Goal: Task Accomplishment & Management: Manage account settings

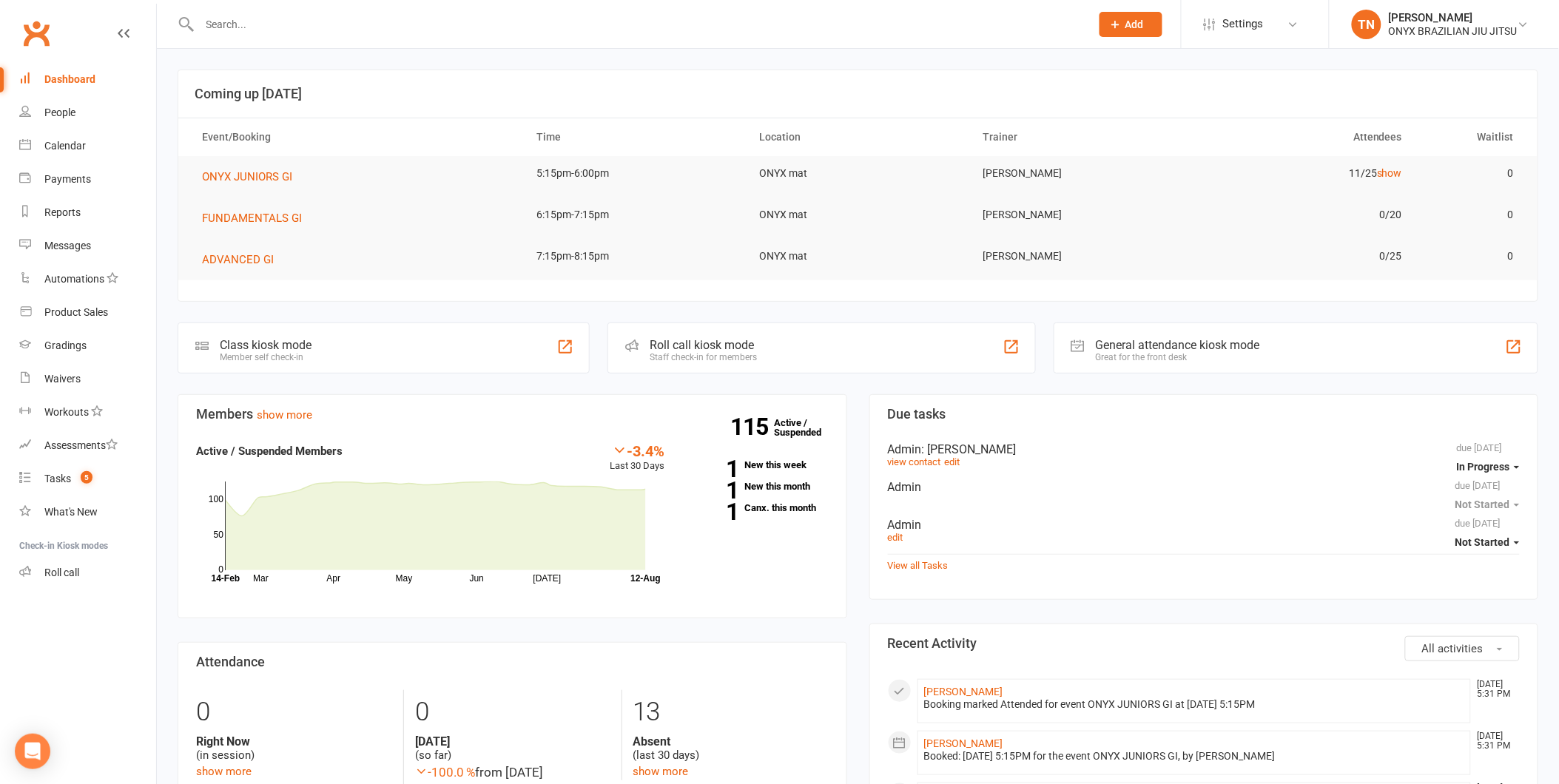
click at [772, 360] on div "Roll call kiosk mode Staff check-in for members" at bounding box center [821, 348] width 427 height 51
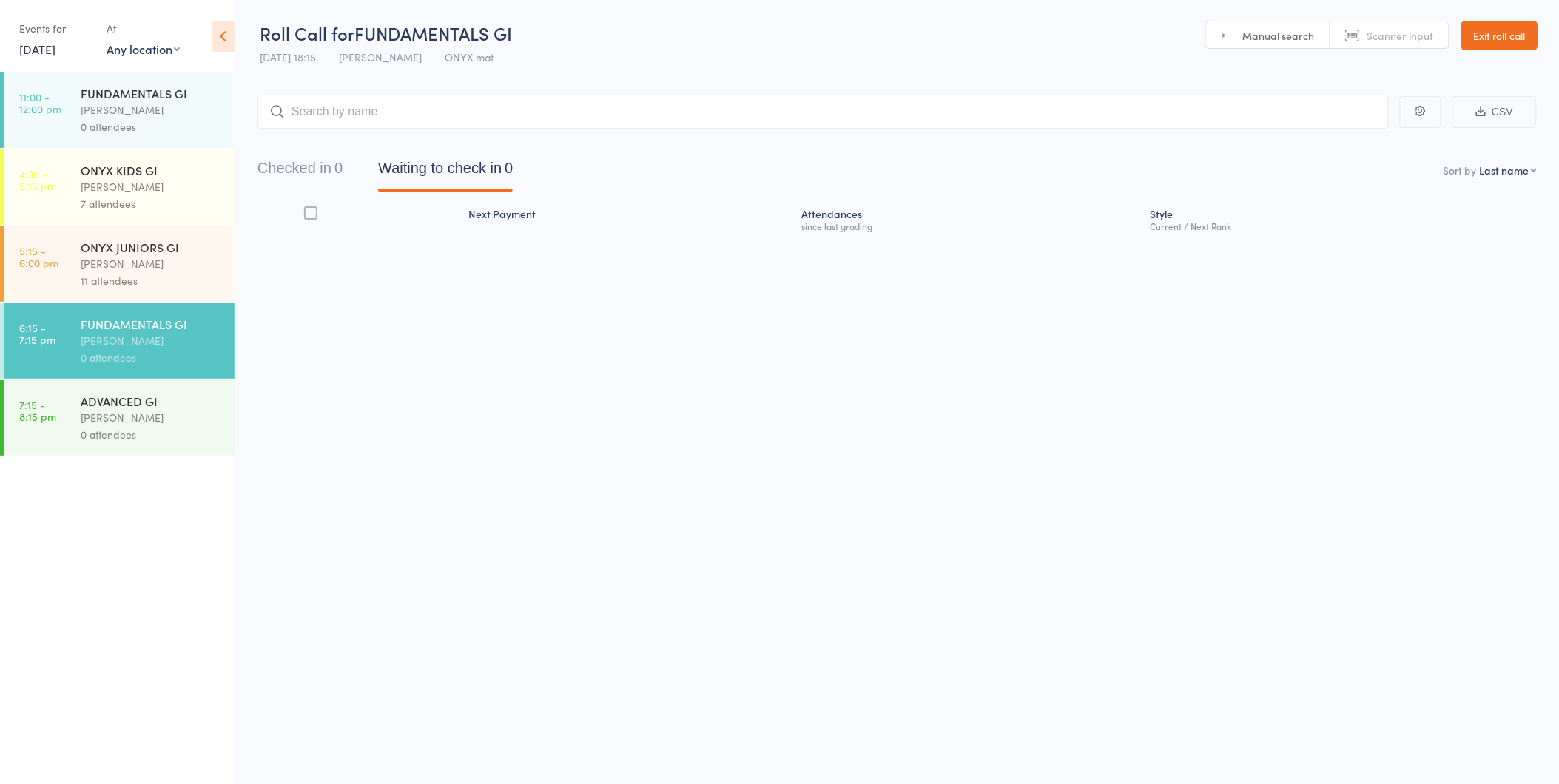
click at [507, 116] on input "search" at bounding box center [823, 112] width 1132 height 34
type input "J"
type input "JOSHUA"
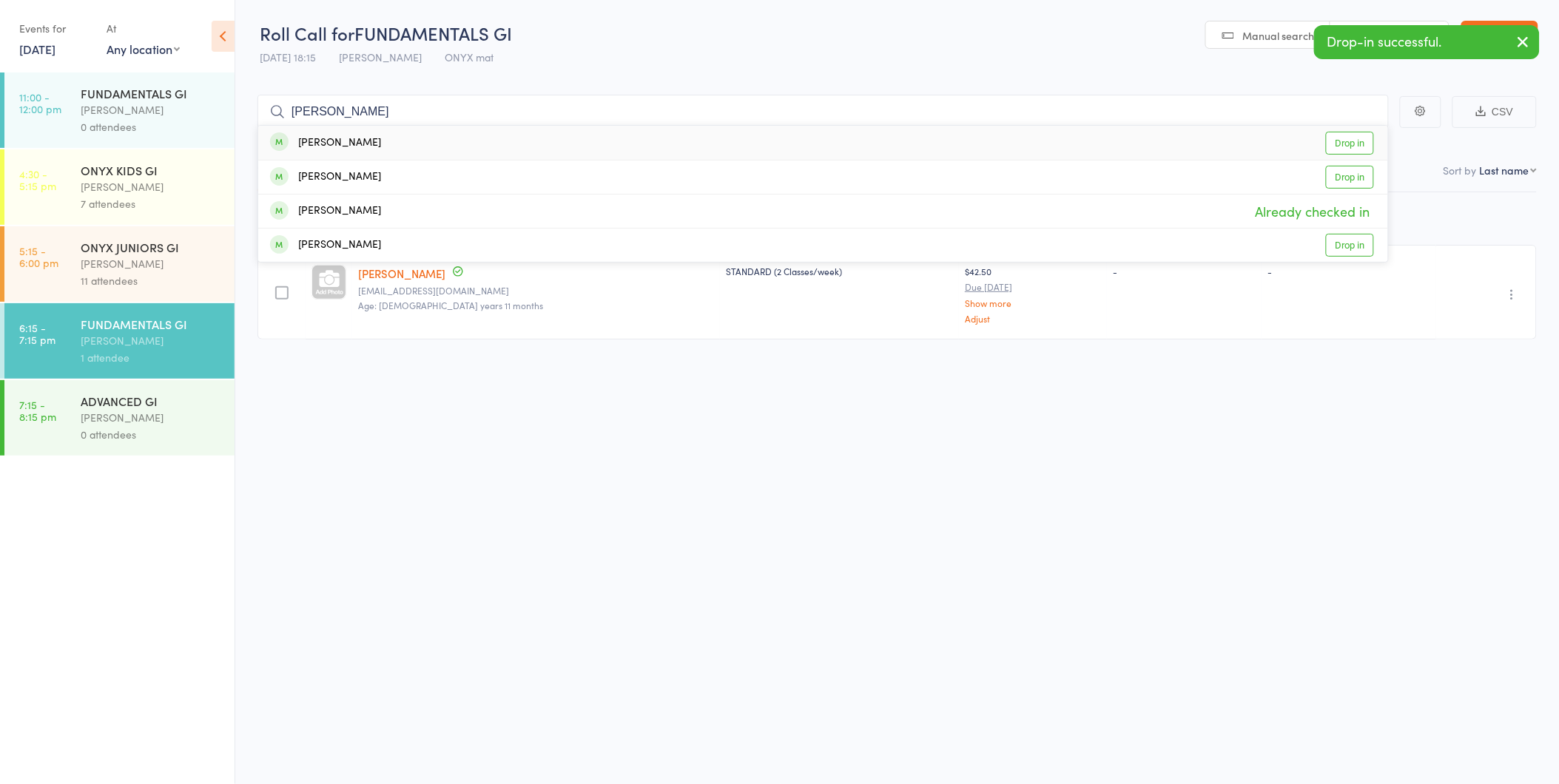
type input "J"
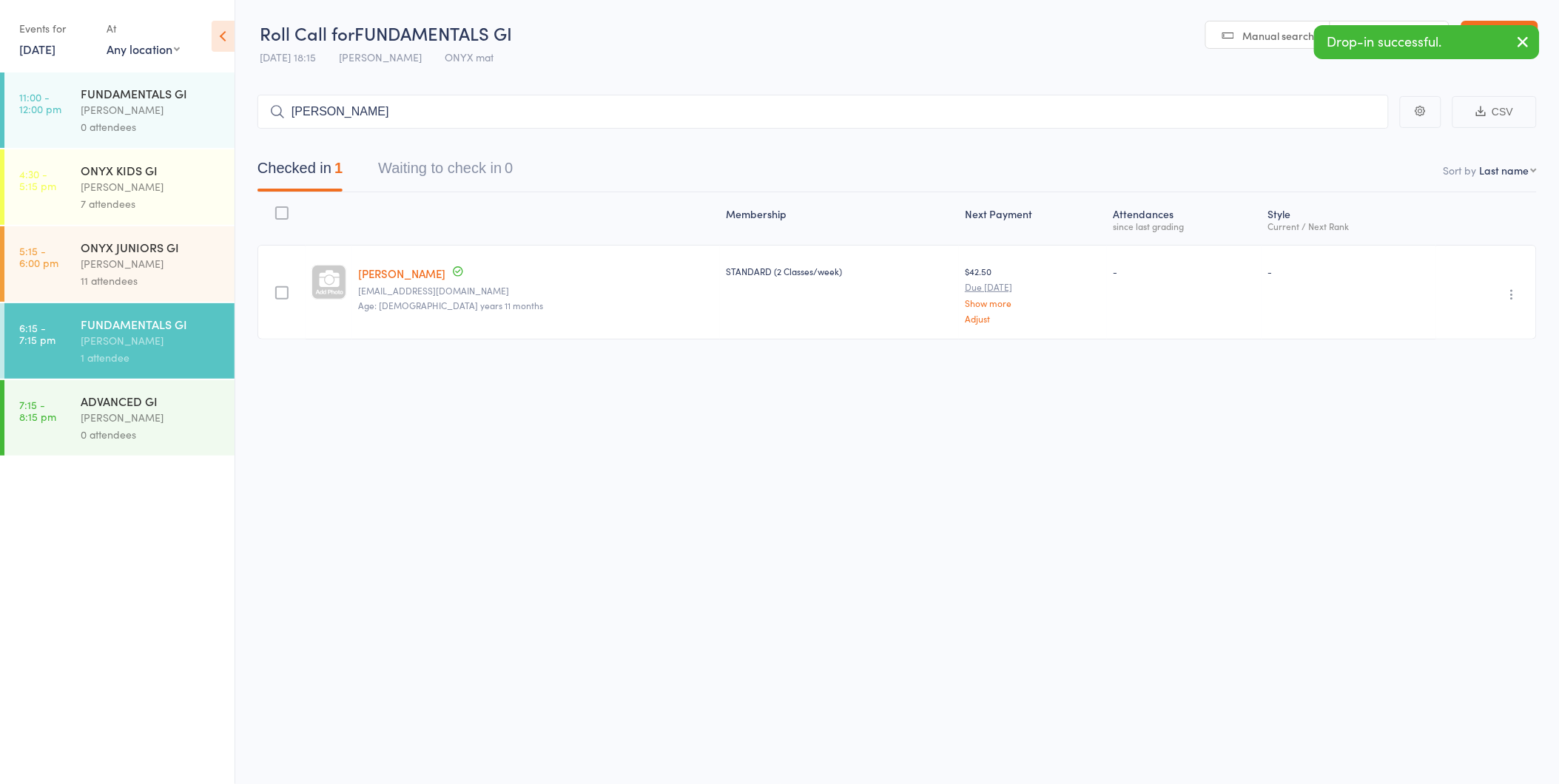
type input "joseph"
type input "zachery"
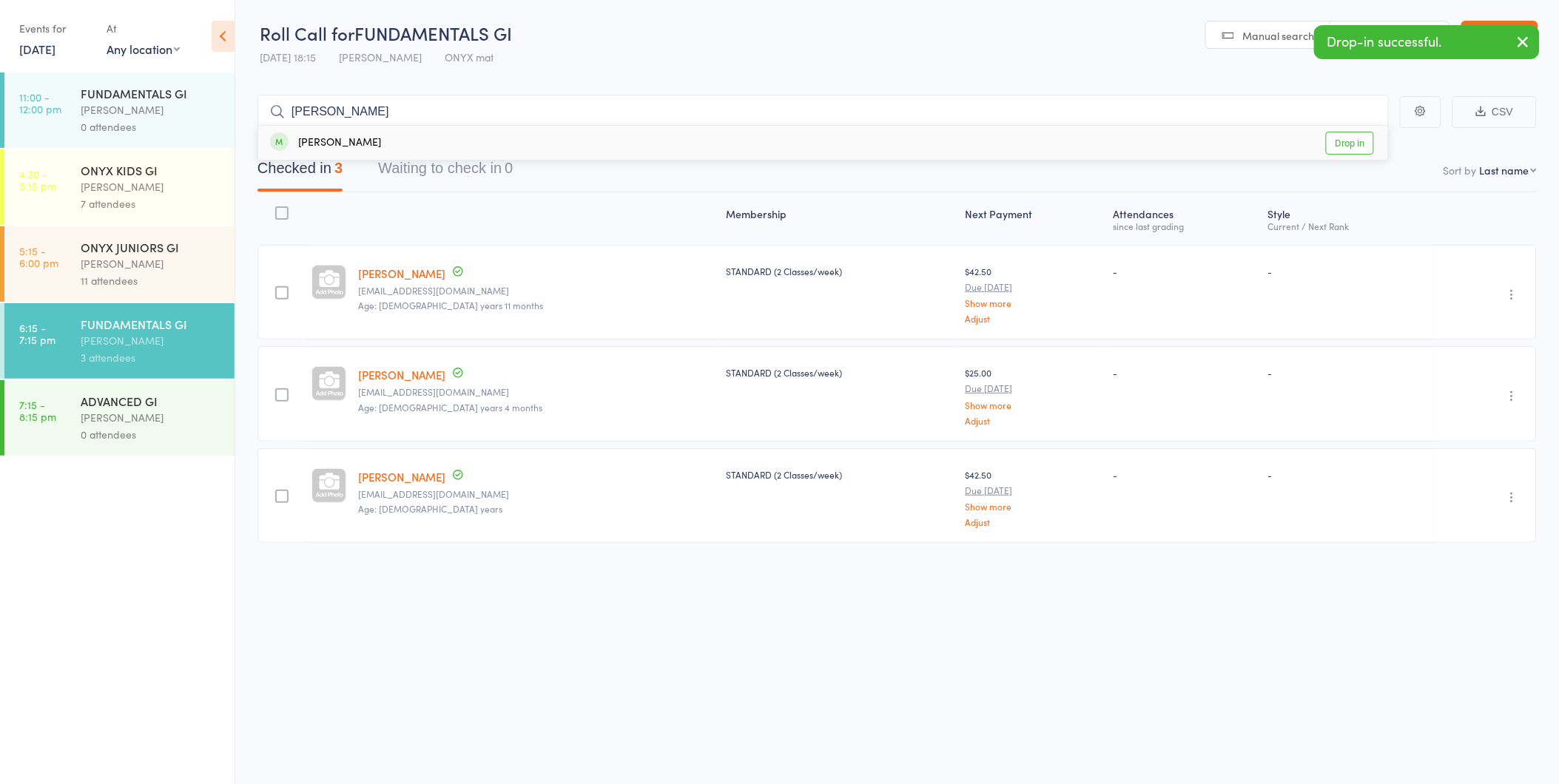
type input "brittany"
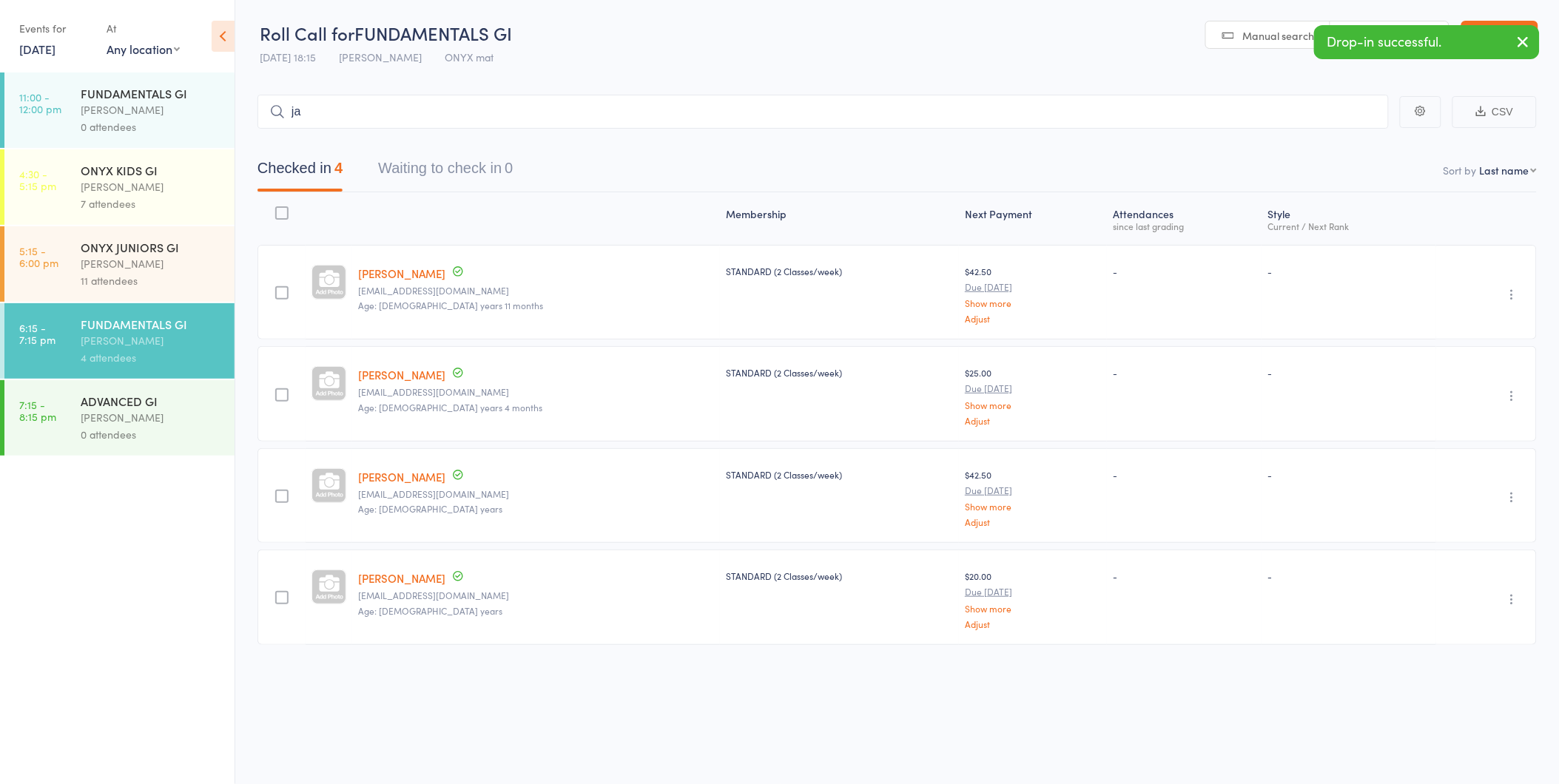
type input "jay"
type input "abraham"
type input "jordan"
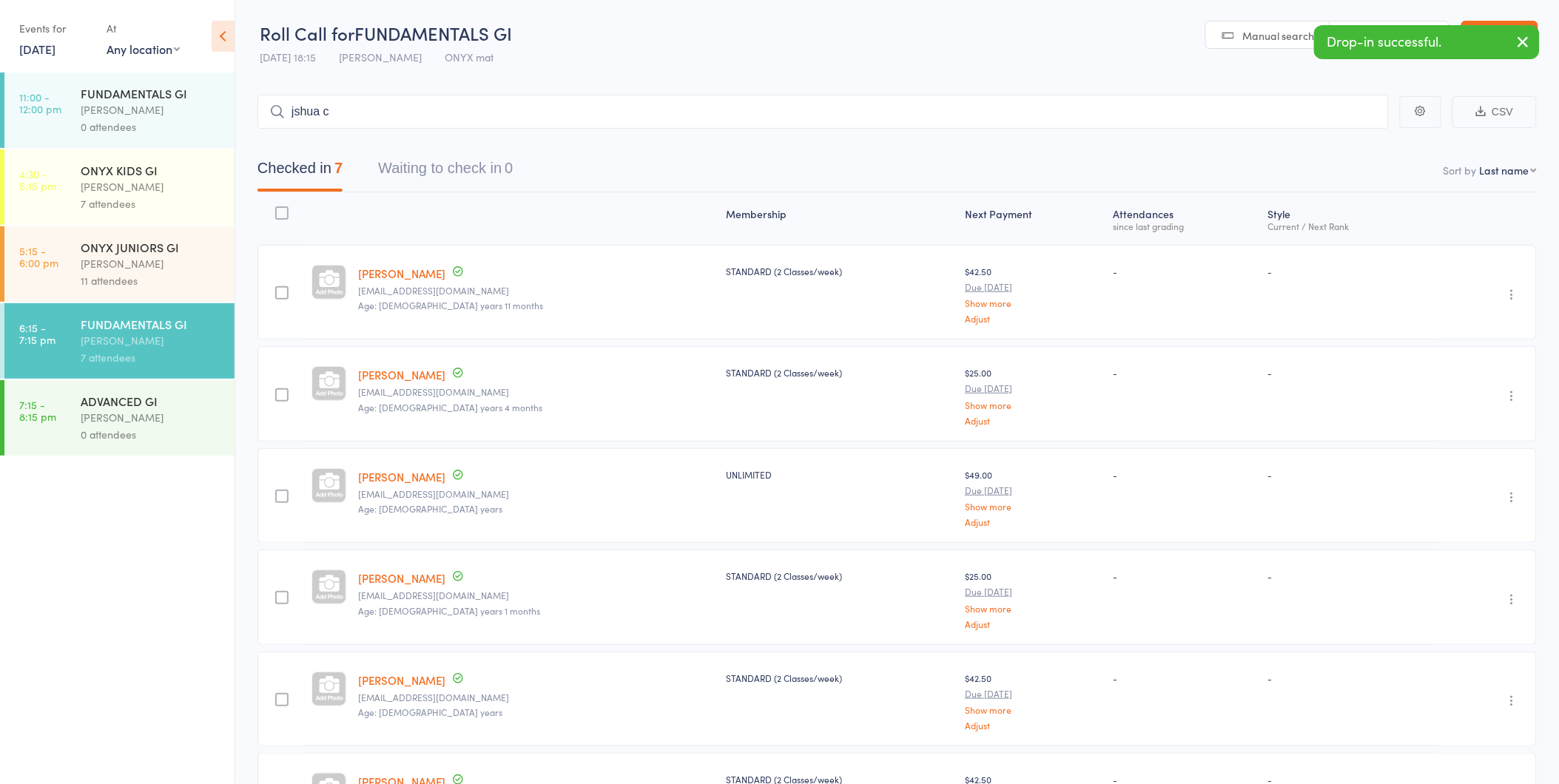
type input "jshua ca"
type input "josh al"
type input "matt"
type input "james m"
click at [1483, 25] on link "Exit roll call" at bounding box center [1500, 36] width 77 height 30
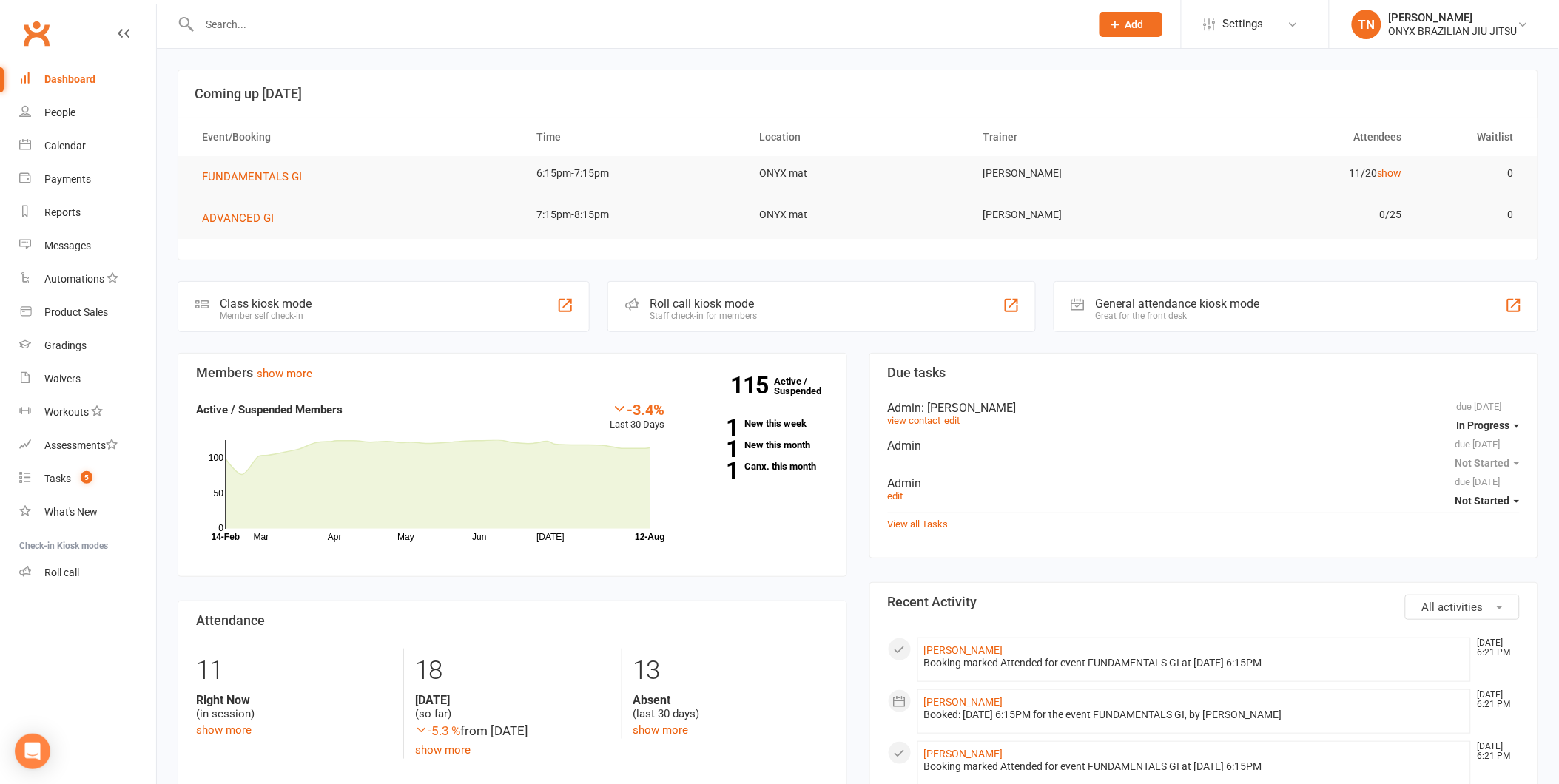
click at [455, 35] on div at bounding box center [629, 24] width 903 height 48
click at [455, 32] on input "text" at bounding box center [637, 25] width 885 height 21
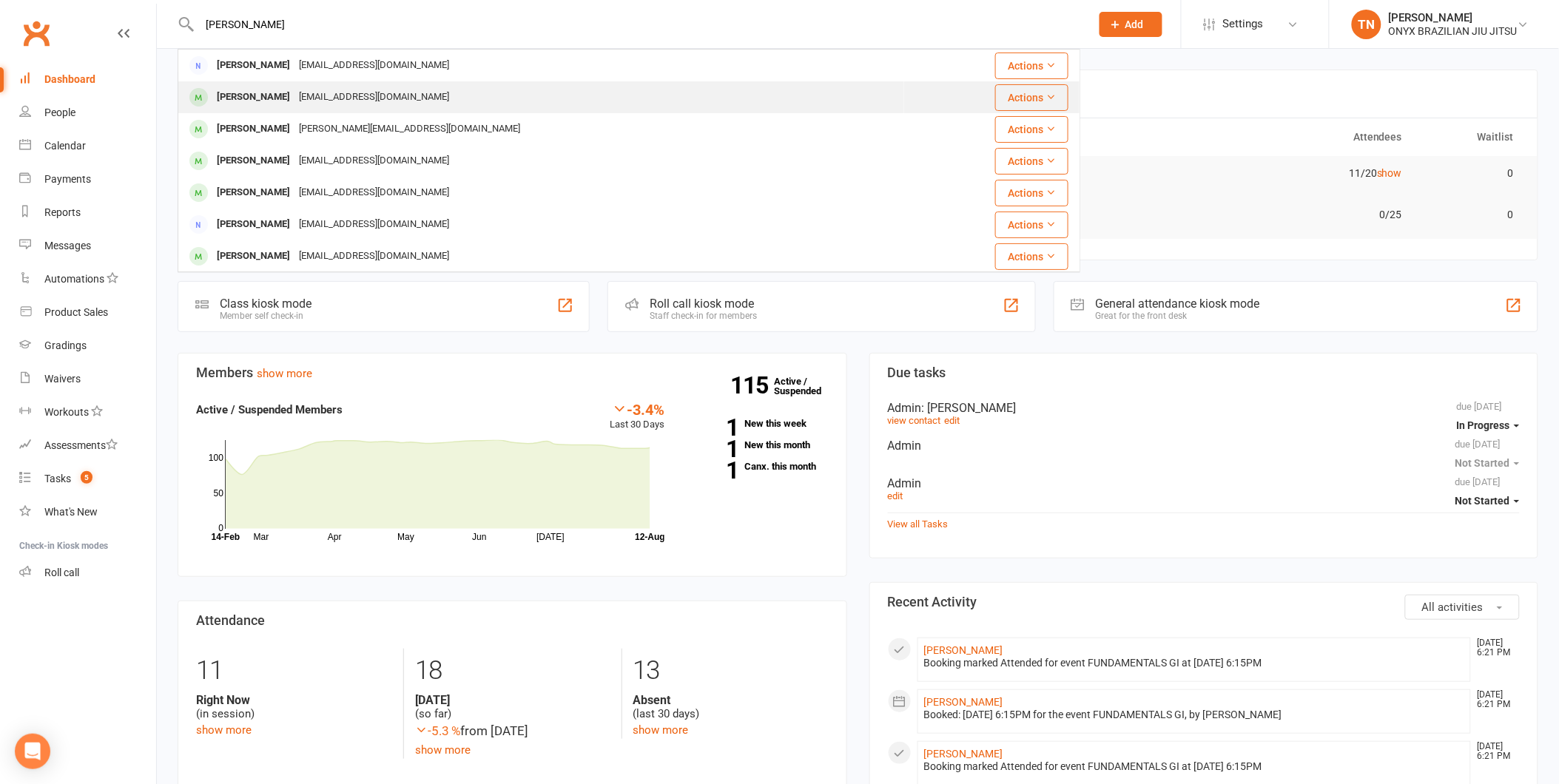
type input "james m"
click at [382, 89] on div "James14macdonald@gmail.com" at bounding box center [374, 97] width 159 height 21
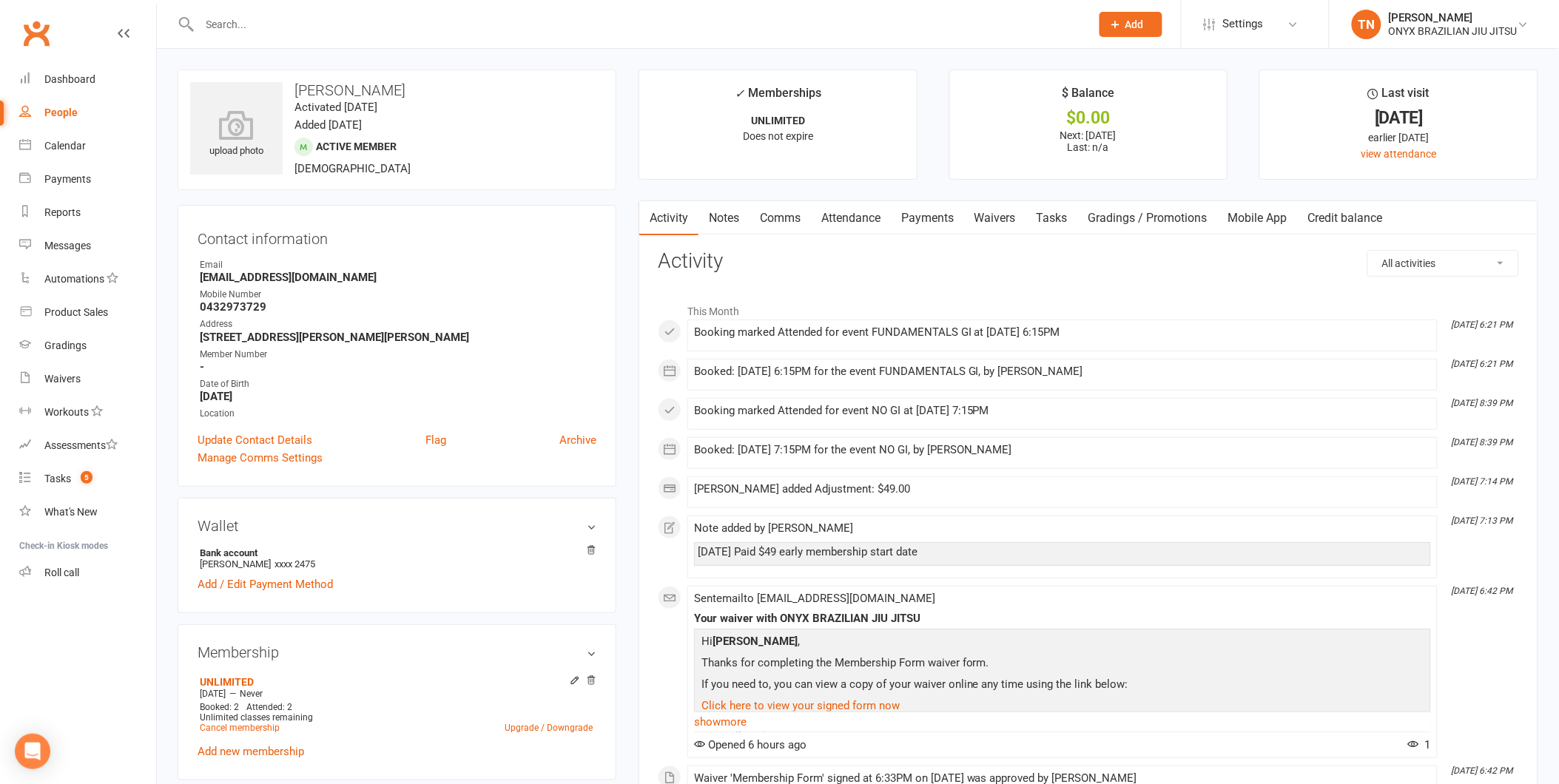
click at [987, 213] on link "Waivers" at bounding box center [995, 218] width 62 height 34
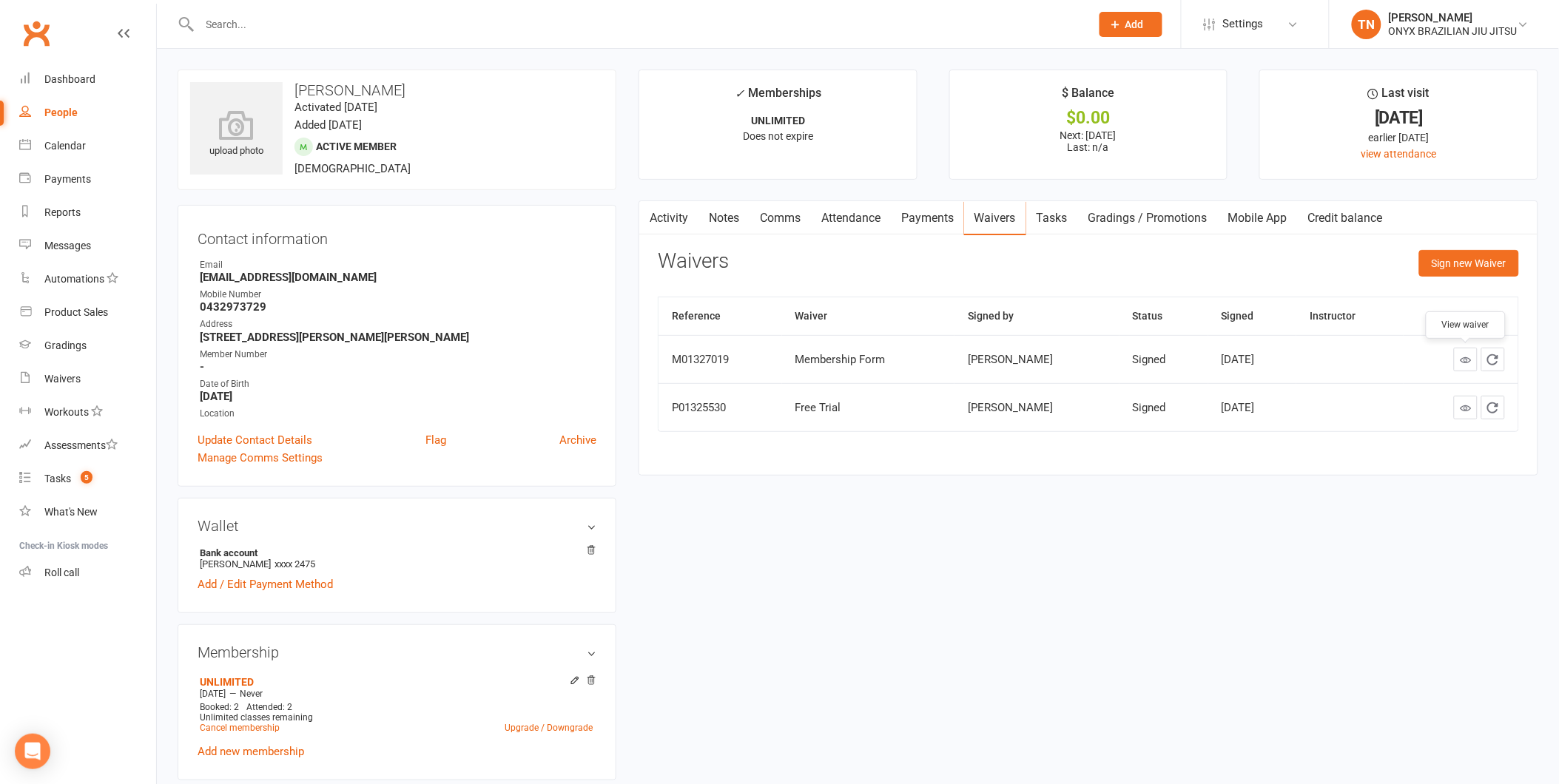
click at [1469, 364] on icon at bounding box center [1466, 359] width 11 height 11
click at [71, 71] on link "Dashboard" at bounding box center [88, 80] width 137 height 33
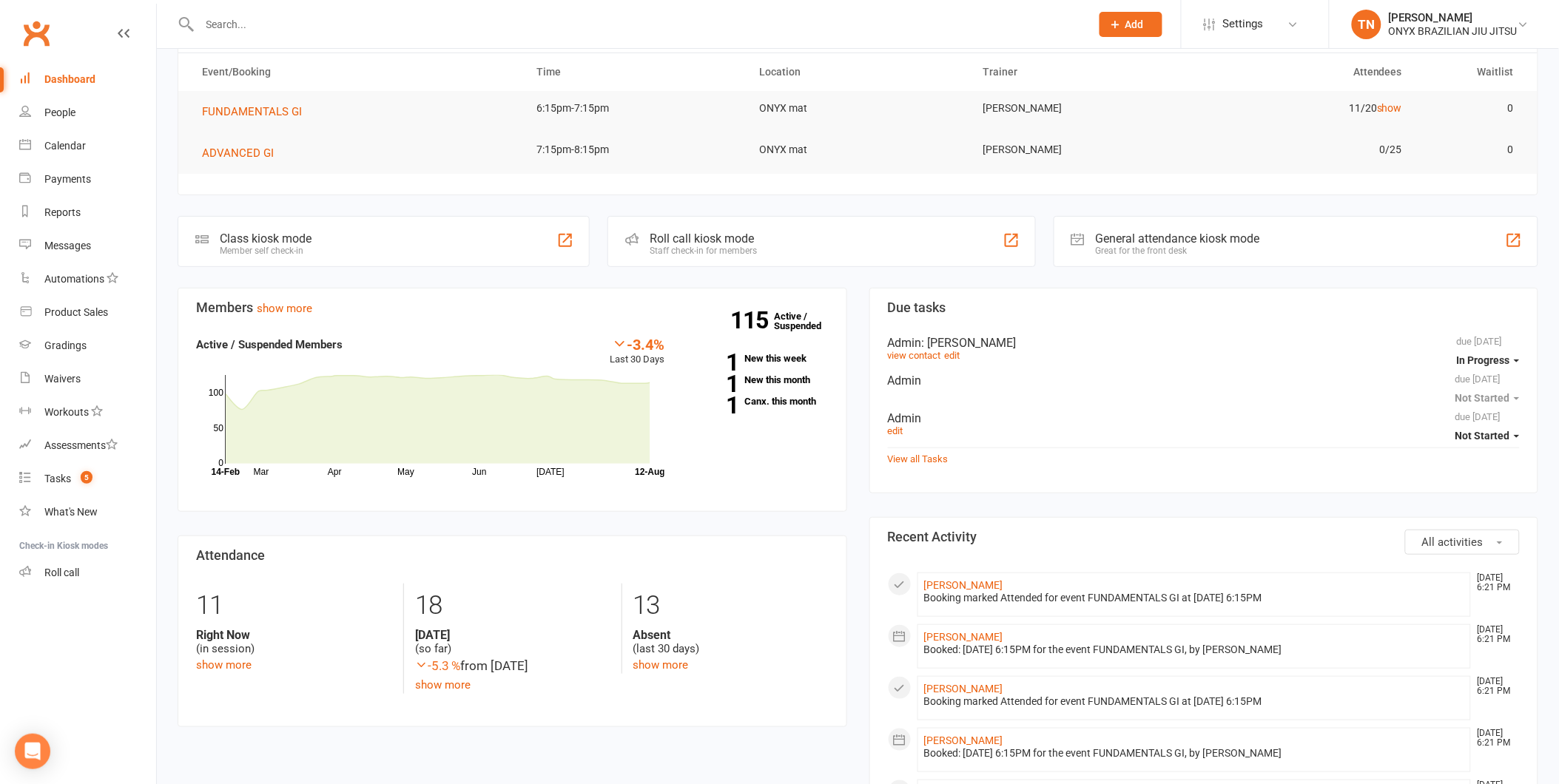
scroll to position [164, 0]
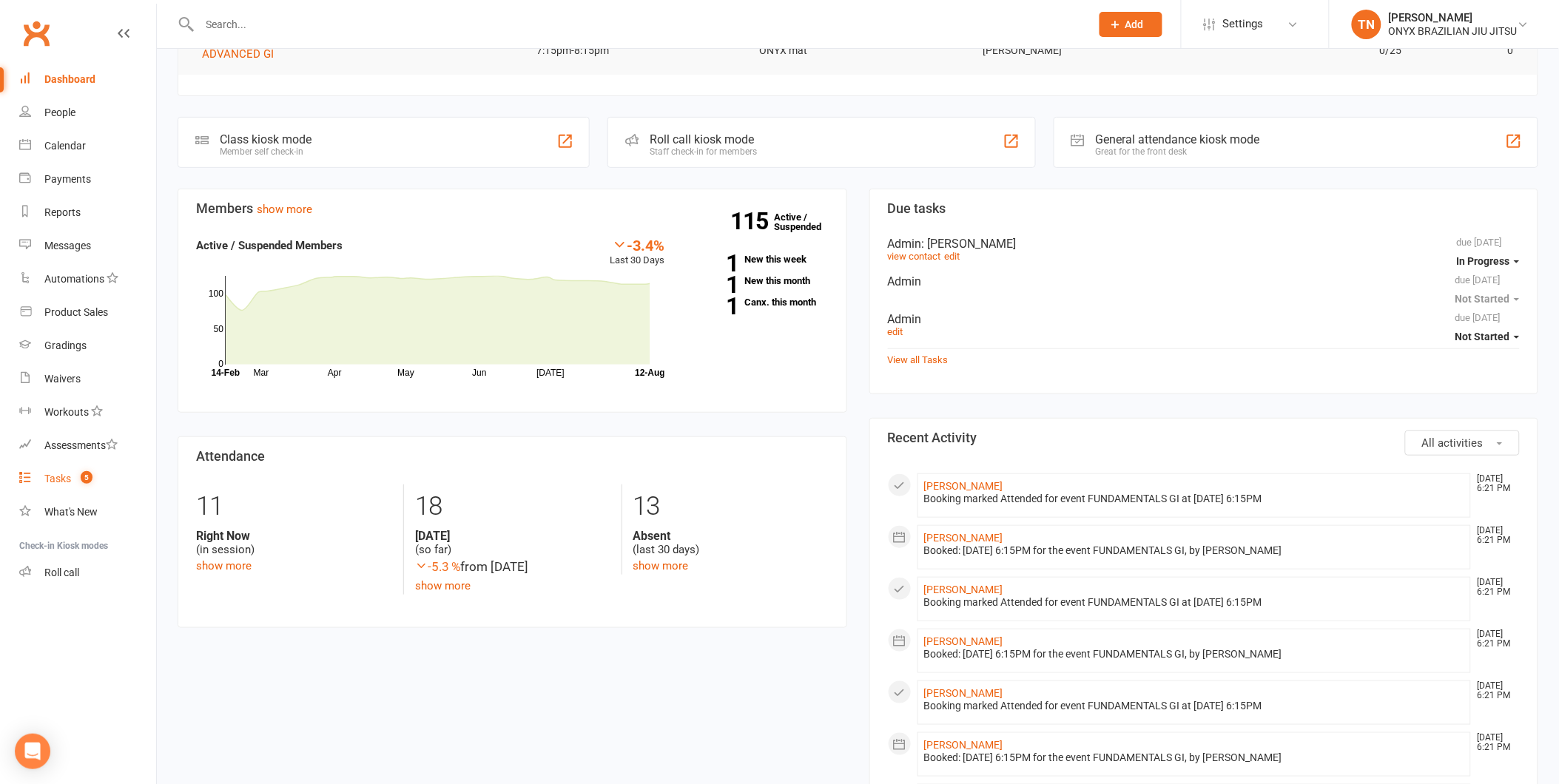
click at [65, 487] on link "Tasks 5" at bounding box center [88, 479] width 137 height 33
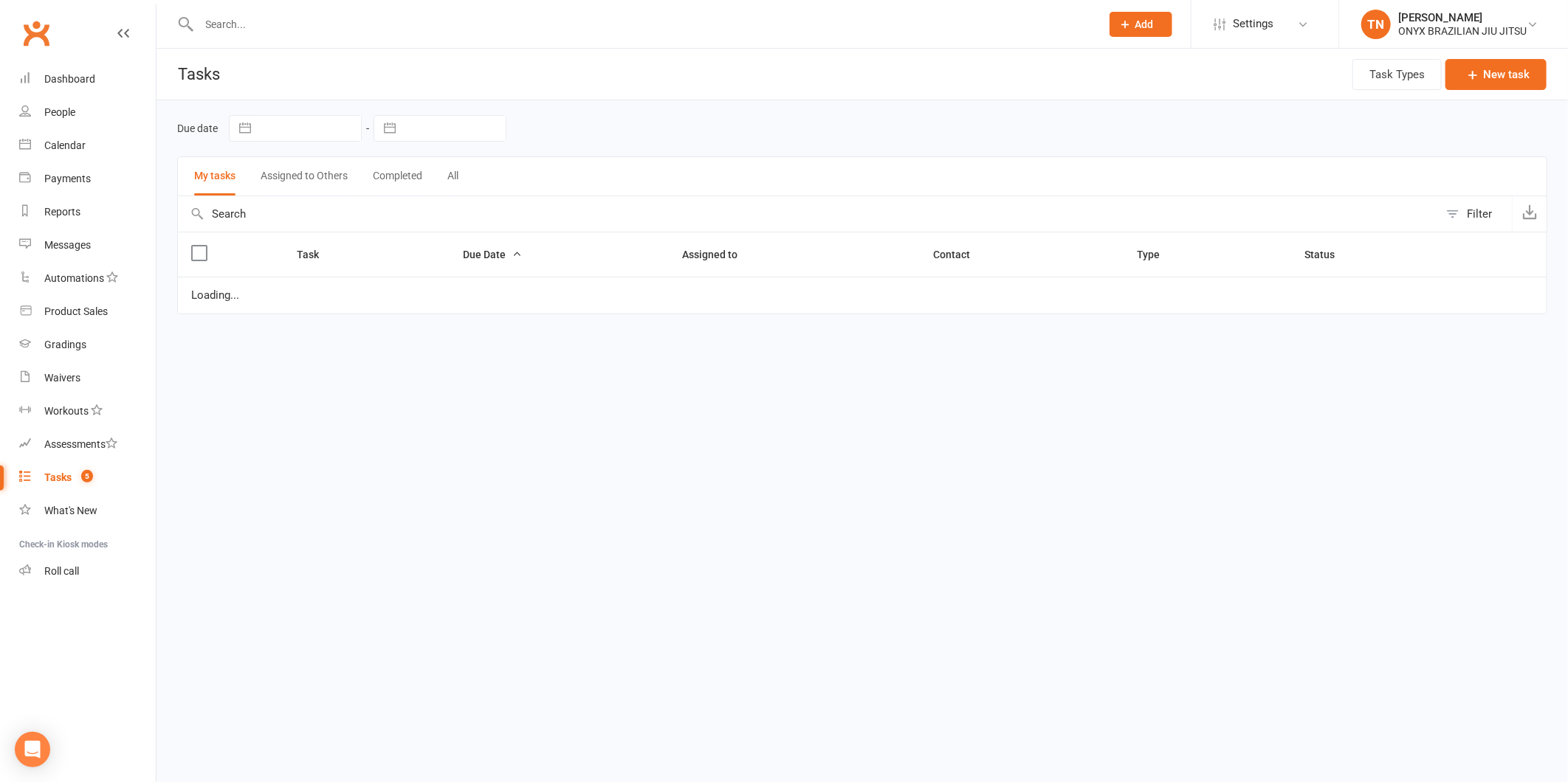
select select "started"
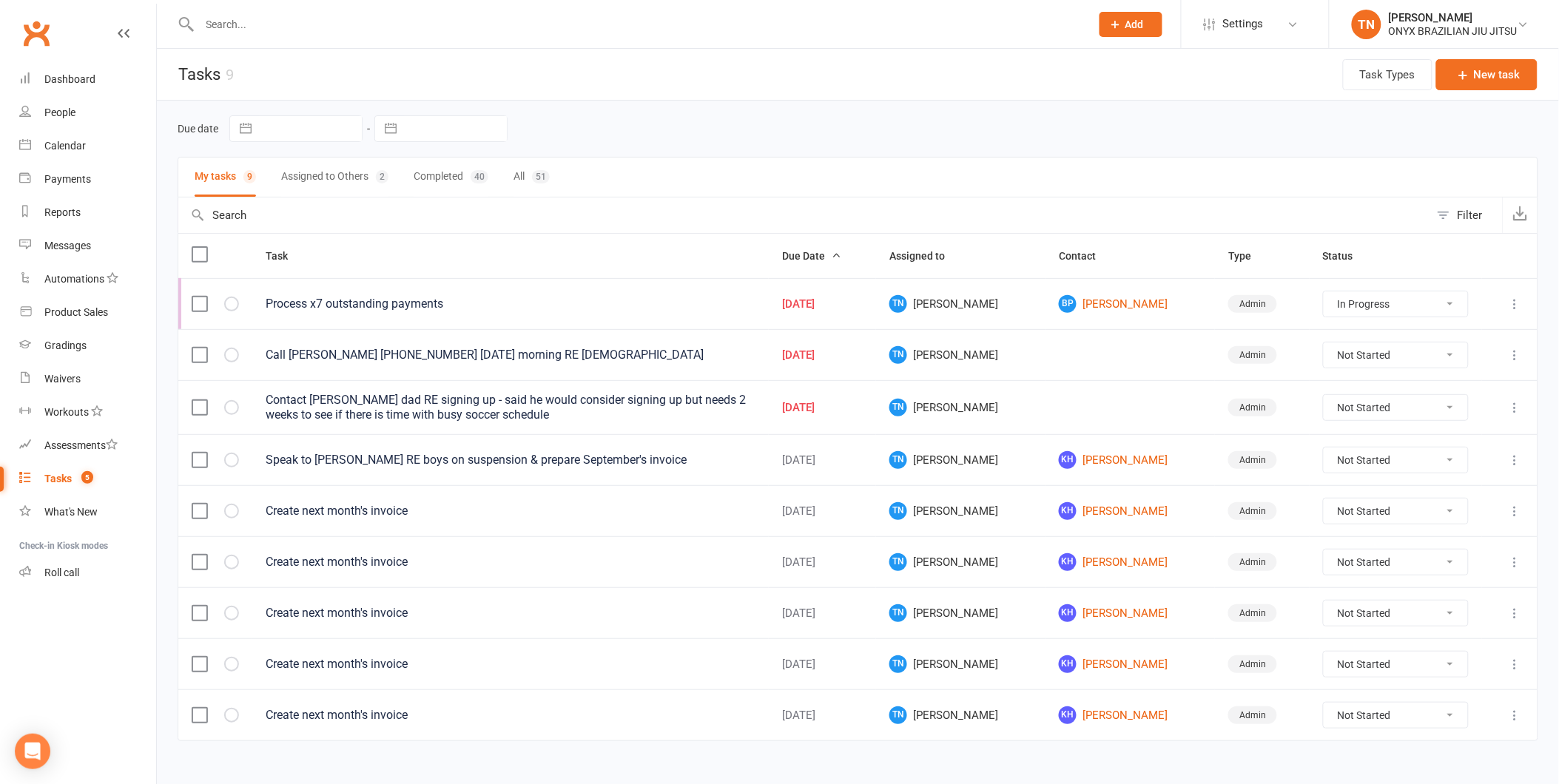
click at [1374, 403] on select "Not Started In Progress Waiting Complete" at bounding box center [1396, 407] width 144 height 25
click at [1324, 396] on select "Not Started In Progress Waiting Complete" at bounding box center [1396, 407] width 144 height 25
select select "unstarted"
select select "started"
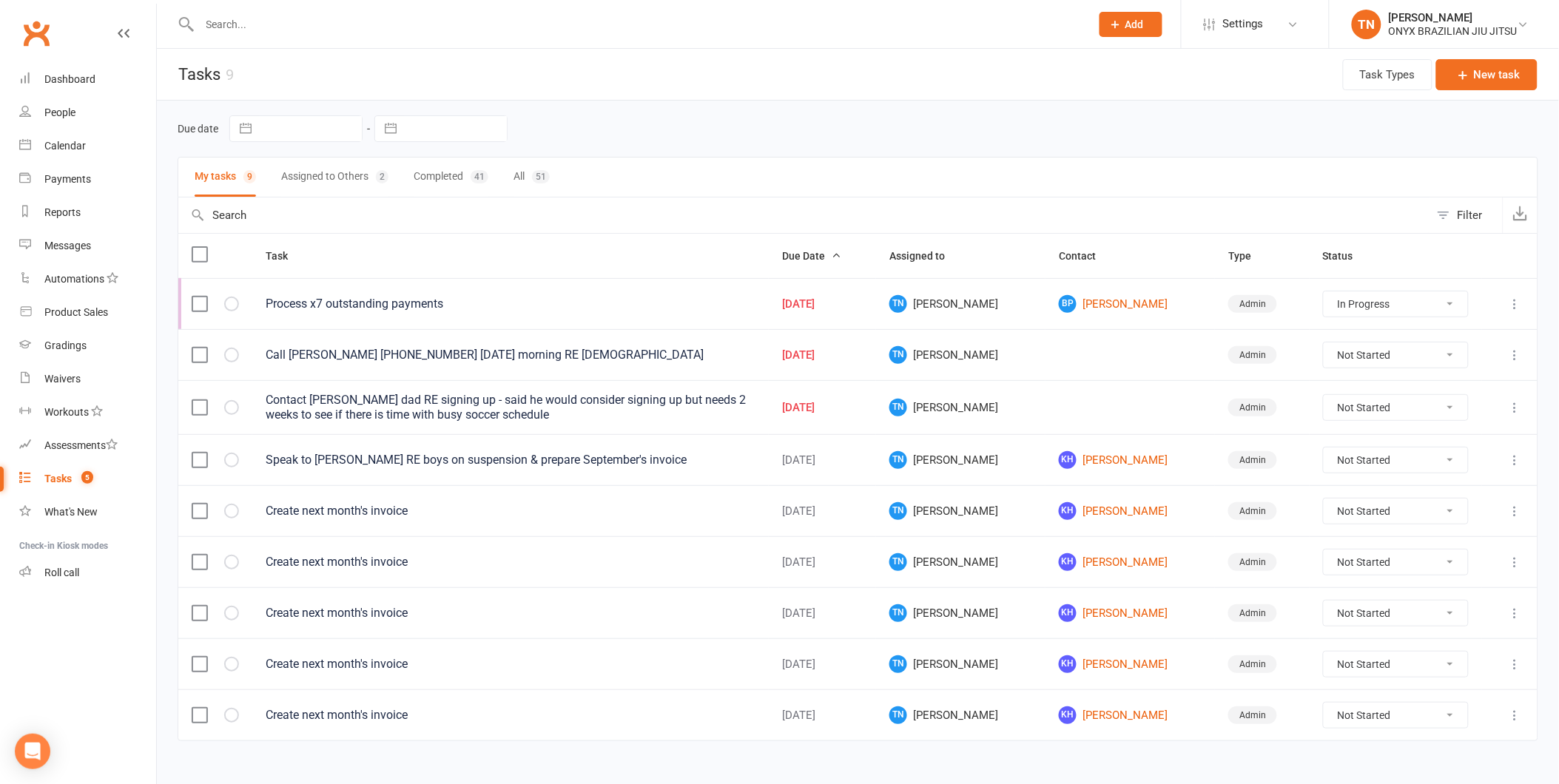
select select "started"
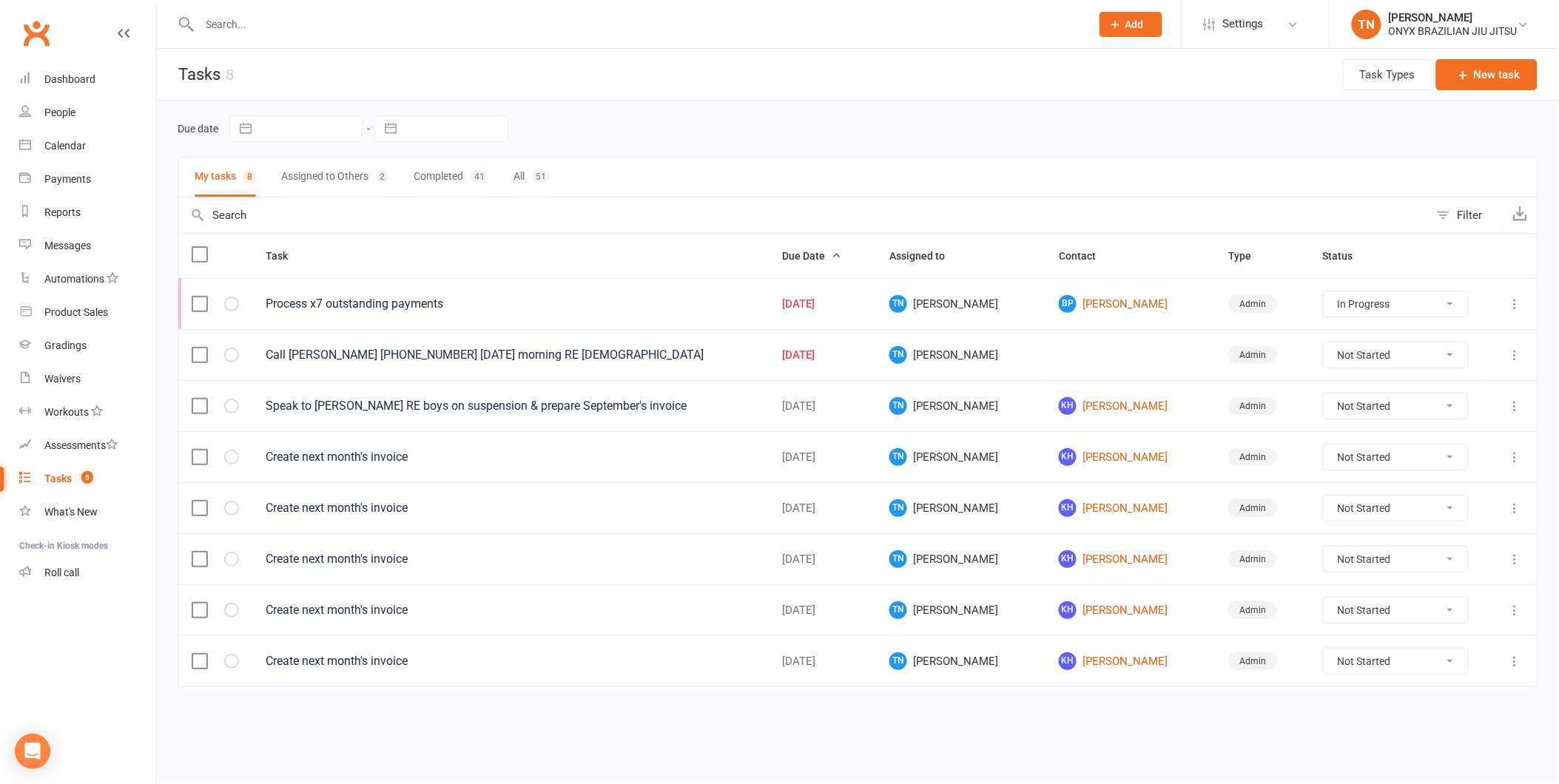
click at [1382, 351] on select "Not Started In Progress Waiting Complete" at bounding box center [1396, 355] width 144 height 25
click at [1335, 344] on select "Not Started In Progress Waiting Complete" at bounding box center [1408, 355] width 146 height 25
select select "unstarted"
select select "started"
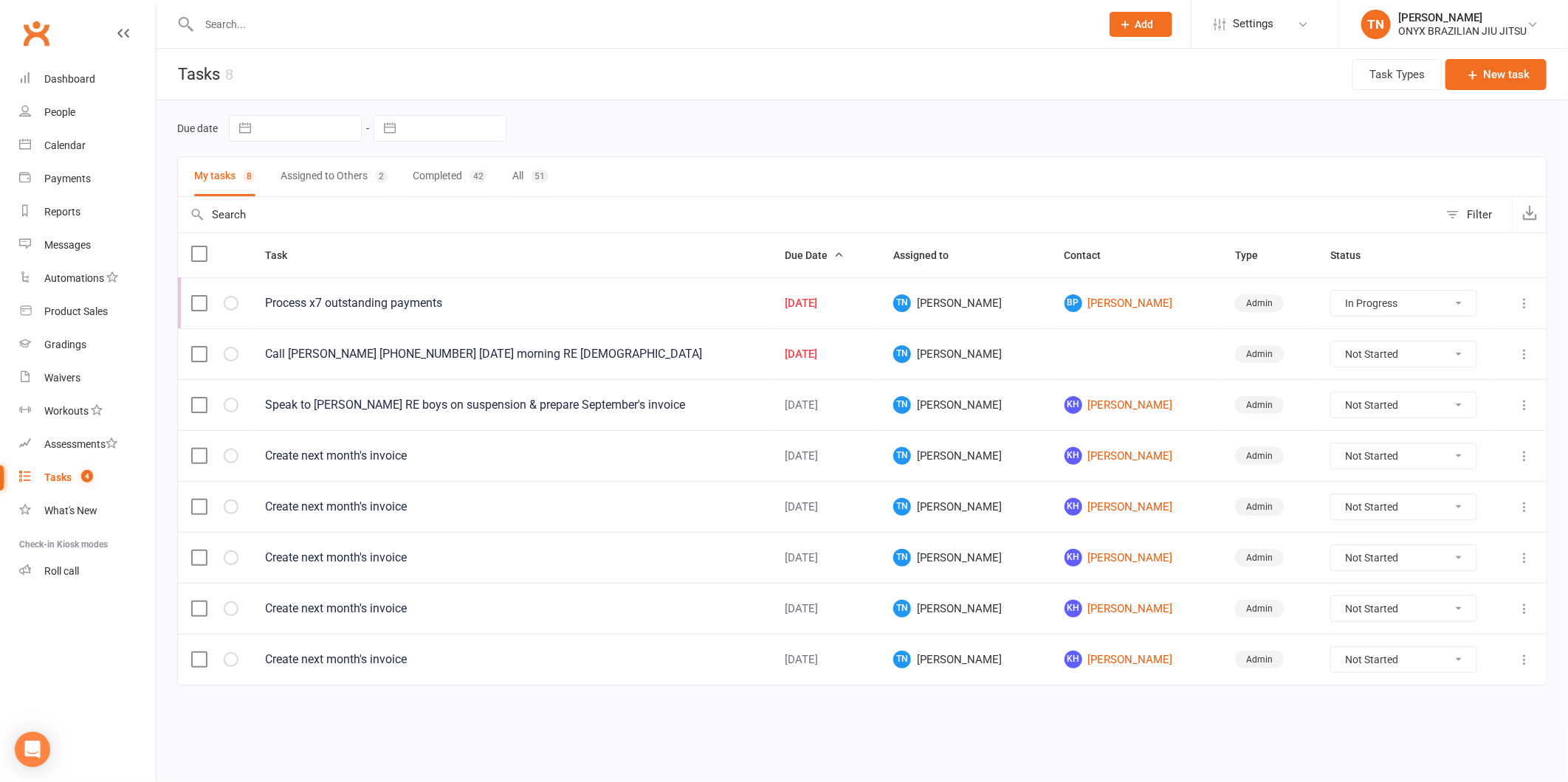
select select "started"
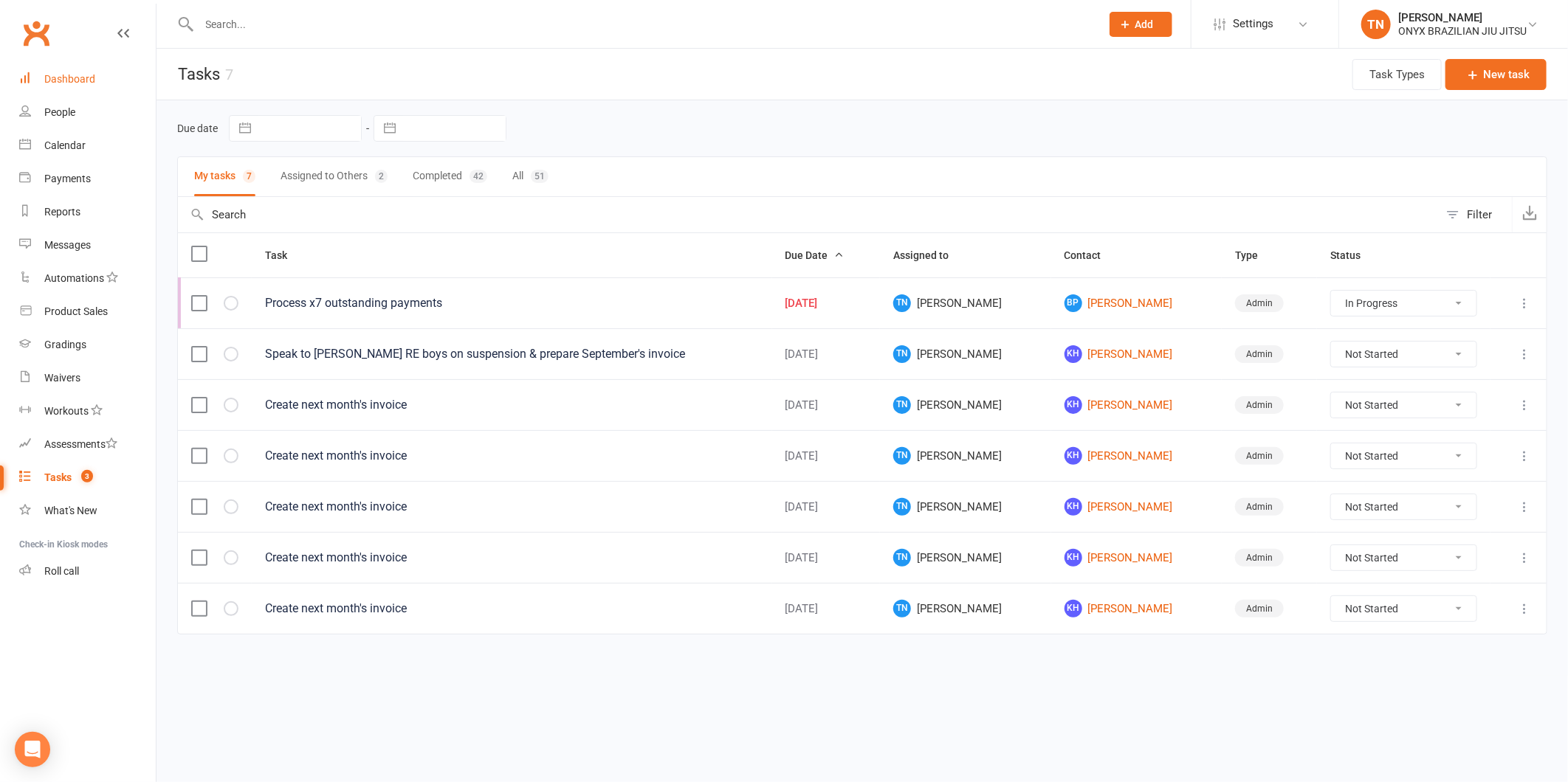
click at [68, 92] on link "Dashboard" at bounding box center [88, 80] width 137 height 33
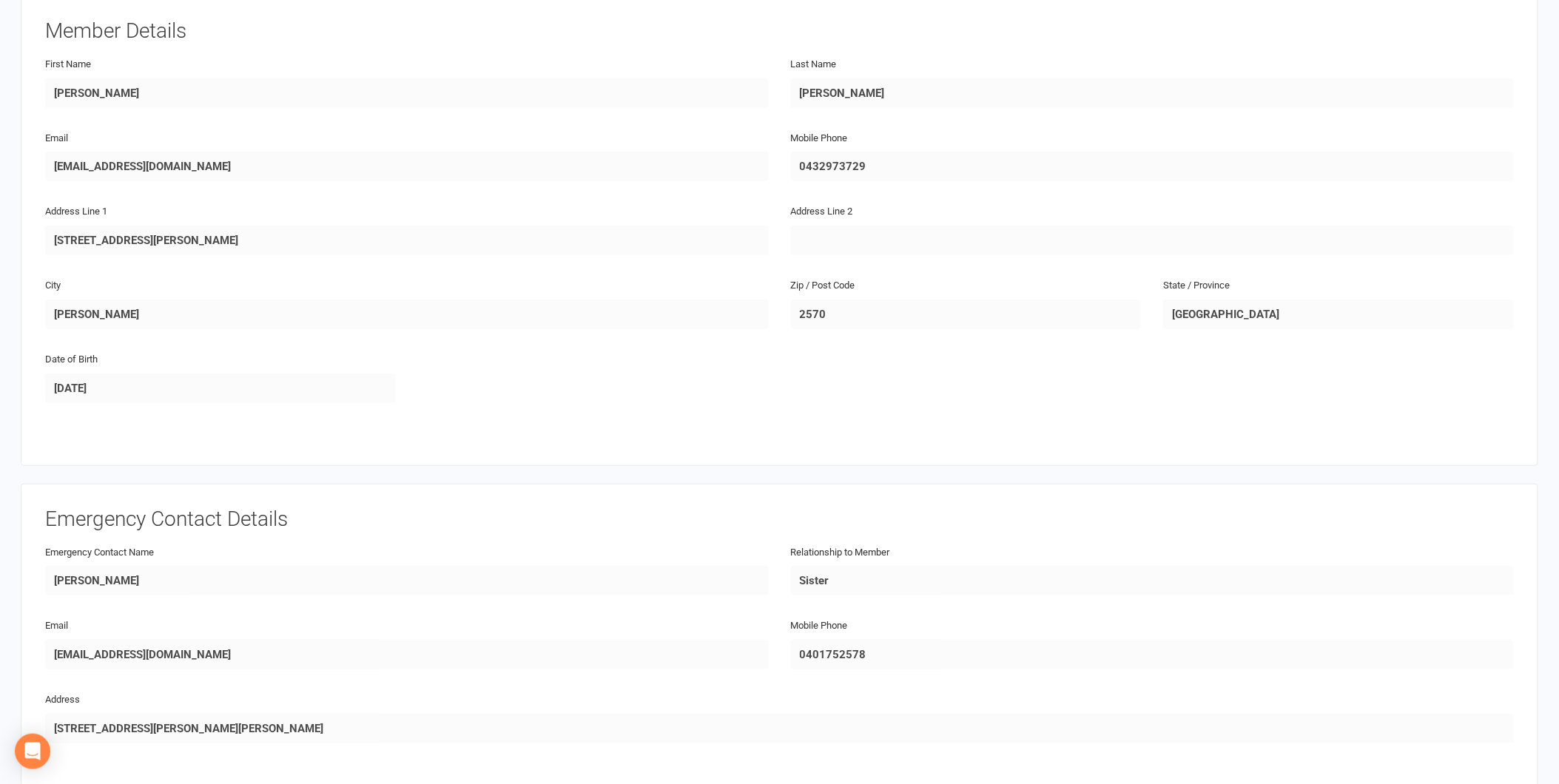
scroll to position [329, 0]
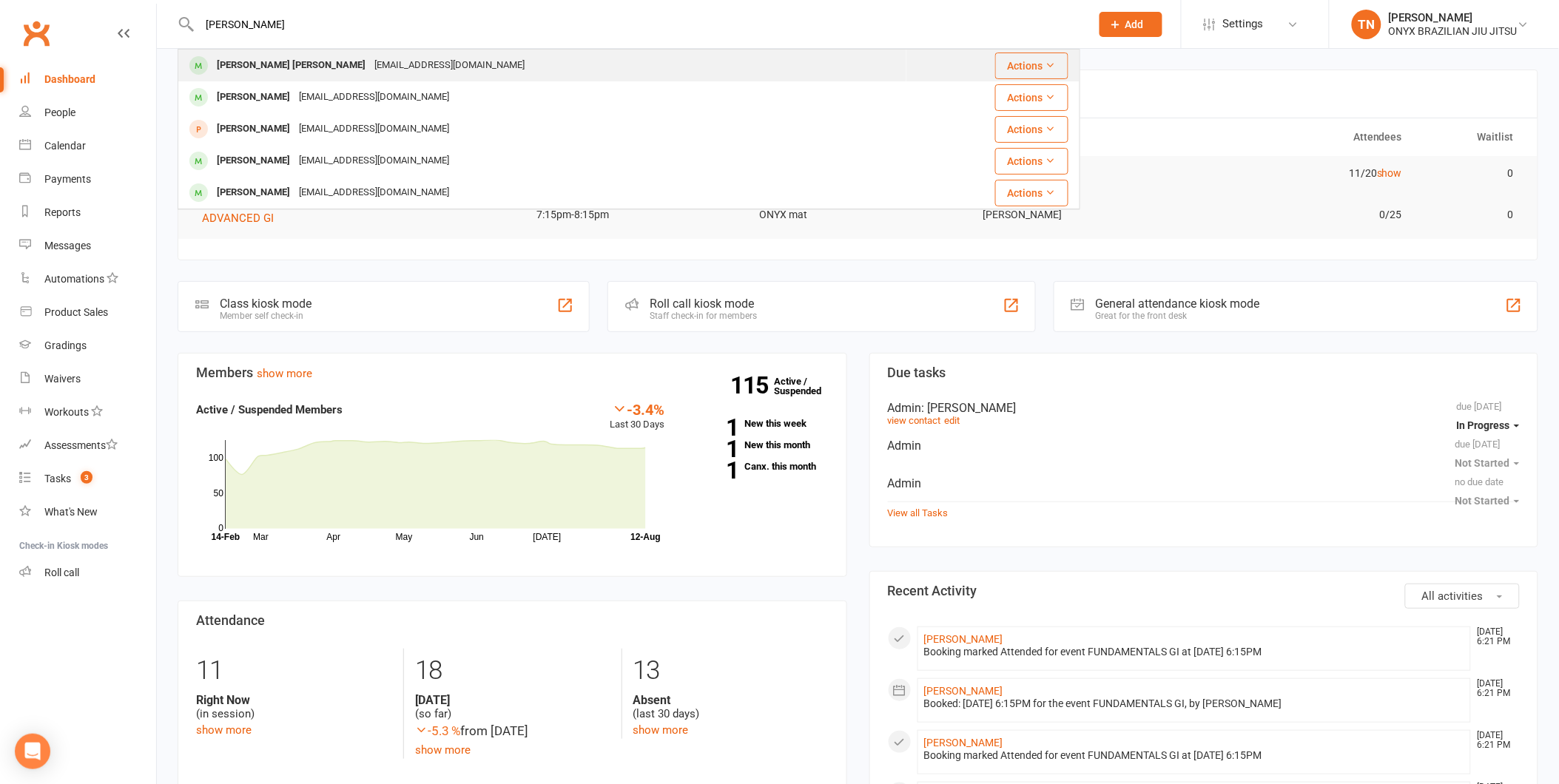
type input "[PERSON_NAME]"
click at [238, 65] on div "[PERSON_NAME] [PERSON_NAME]" at bounding box center [291, 65] width 157 height 21
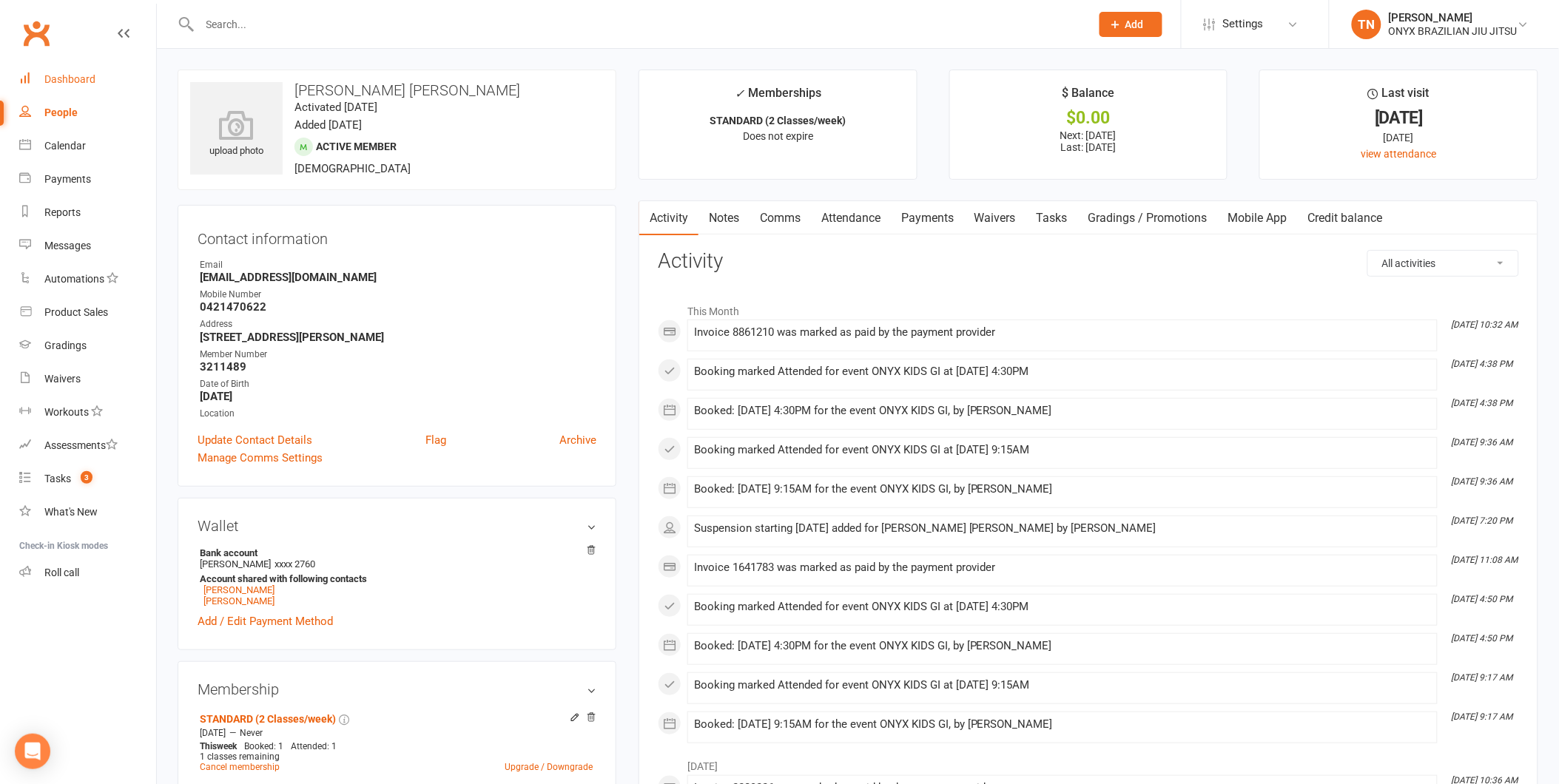
click at [62, 73] on div "Dashboard" at bounding box center [70, 78] width 51 height 11
